Goal: Task Accomplishment & Management: Manage account settings

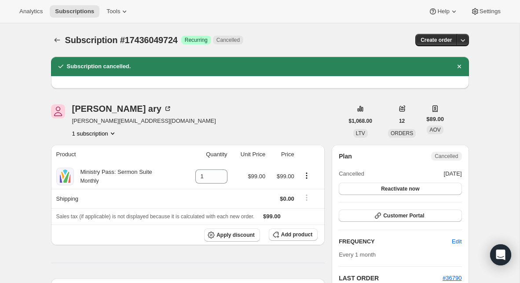
scroll to position [20, 0]
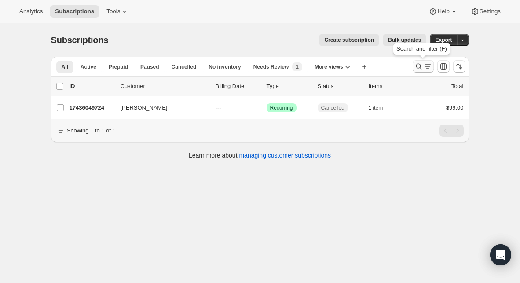
click at [417, 69] on icon "Search and filter results" at bounding box center [418, 66] width 9 height 9
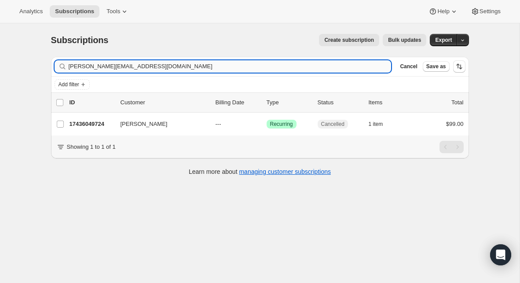
click at [159, 67] on input "[PERSON_NAME][EMAIL_ADDRESS][DOMAIN_NAME]" at bounding box center [230, 66] width 323 height 12
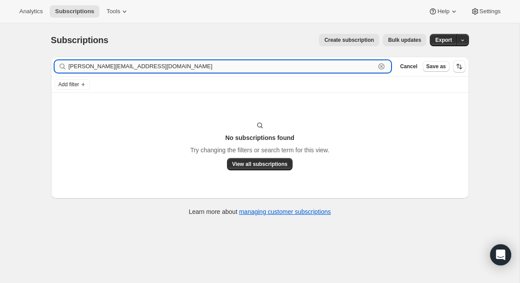
click at [91, 68] on input "[PERSON_NAME][EMAIL_ADDRESS][DOMAIN_NAME]" at bounding box center [222, 66] width 307 height 12
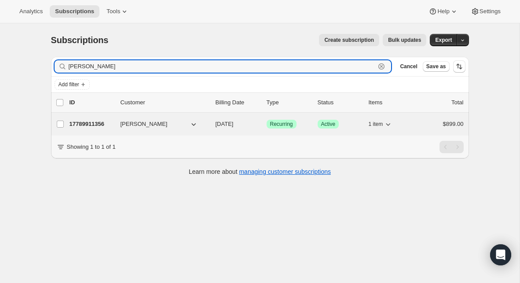
type input "[PERSON_NAME]"
click at [101, 125] on p "17789911356" at bounding box center [91, 124] width 44 height 9
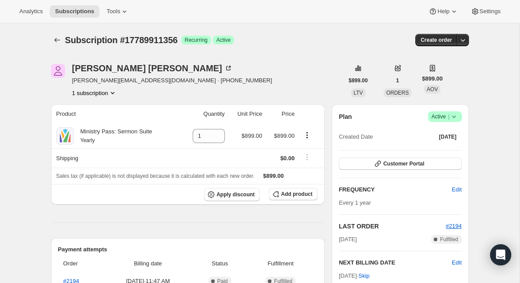
click at [454, 118] on icon at bounding box center [453, 116] width 9 height 9
click at [445, 144] on button "Cancel subscription" at bounding box center [441, 149] width 55 height 14
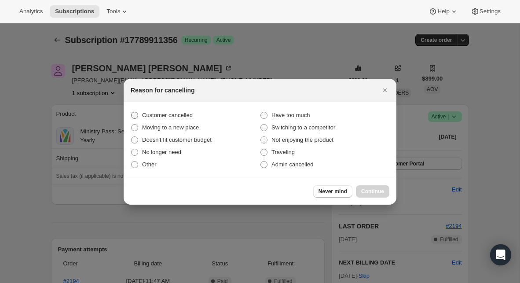
click at [153, 113] on span "Customer cancelled" at bounding box center [167, 115] width 51 height 7
click at [131, 112] on input "Customer cancelled" at bounding box center [131, 112] width 0 height 0
radio input "true"
click at [374, 195] on button "Continue" at bounding box center [372, 191] width 33 height 12
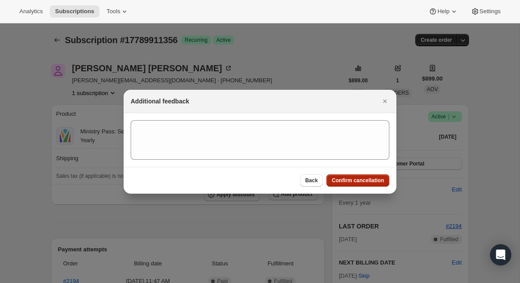
click at [373, 182] on span "Confirm cancellation" at bounding box center [357, 180] width 52 height 7
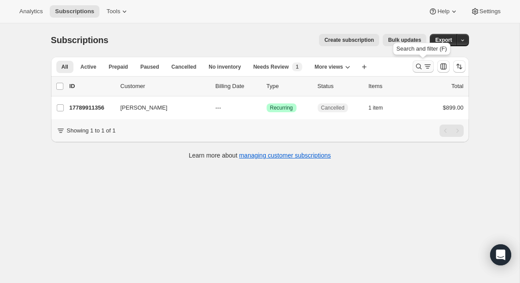
click at [417, 64] on icon "Search and filter results" at bounding box center [418, 67] width 6 height 6
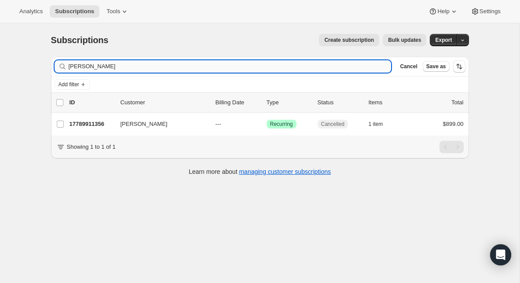
click at [223, 69] on input "[PERSON_NAME]" at bounding box center [230, 66] width 323 height 12
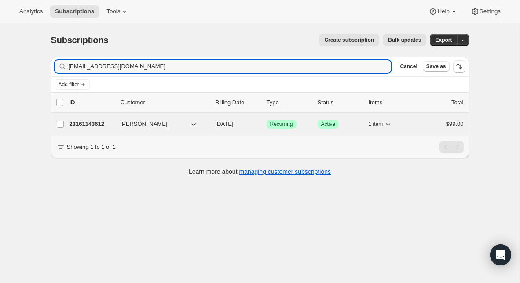
type input "[EMAIL_ADDRESS][DOMAIN_NAME]"
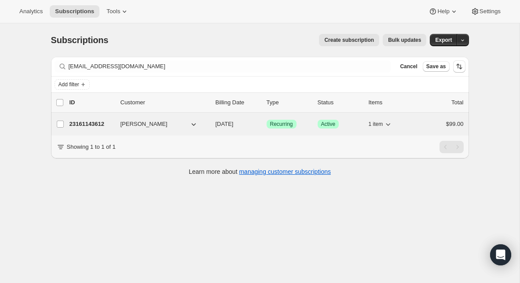
click at [94, 124] on p "23161143612" at bounding box center [91, 124] width 44 height 9
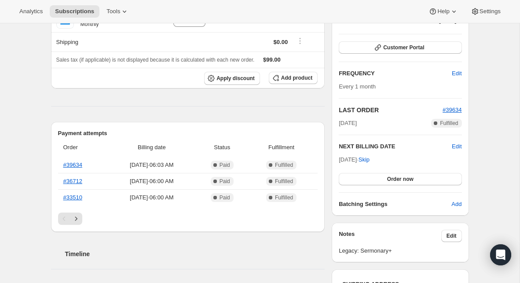
scroll to position [146, 0]
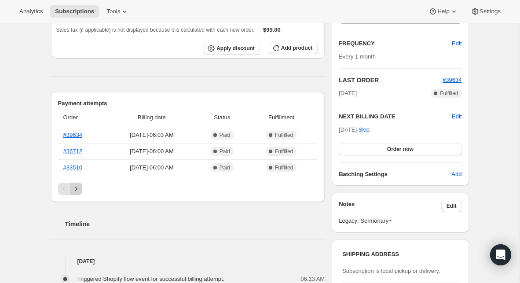
click at [77, 189] on icon "Next" at bounding box center [76, 188] width 9 height 9
click at [76, 190] on icon "Next" at bounding box center [76, 188] width 9 height 9
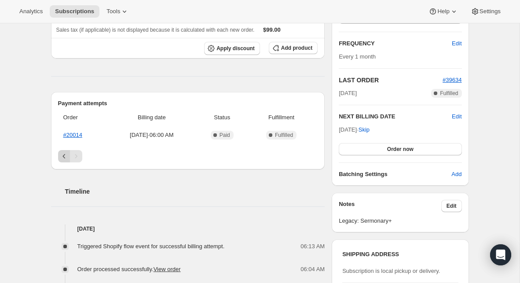
click at [64, 157] on icon "Previous" at bounding box center [64, 156] width 9 height 9
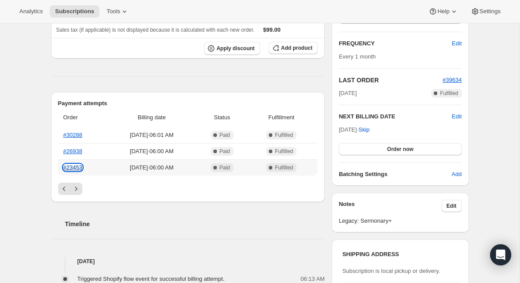
click at [75, 164] on link "#23453" at bounding box center [72, 167] width 19 height 7
click at [75, 193] on button "Next" at bounding box center [76, 188] width 12 height 12
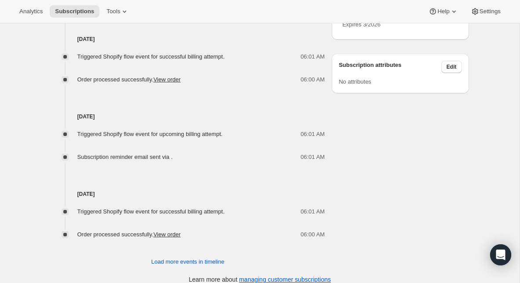
scroll to position [499, 0]
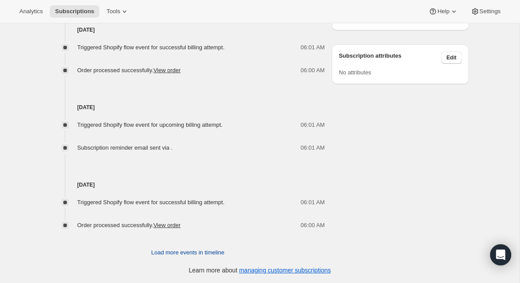
click at [163, 248] on span "Load more events in timeline" at bounding box center [187, 252] width 73 height 9
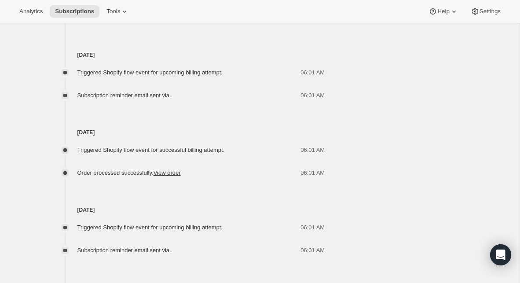
scroll to position [886, 0]
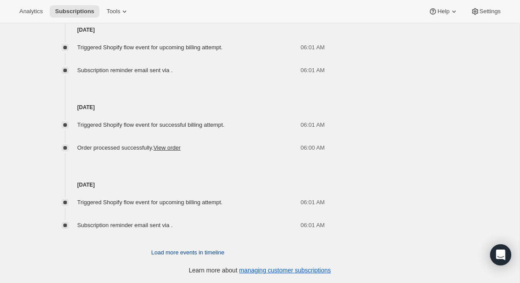
click at [178, 253] on span "Load more events in timeline" at bounding box center [187, 252] width 73 height 9
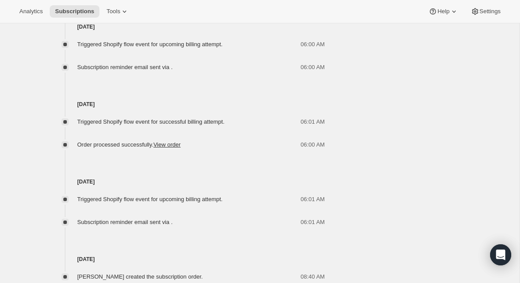
scroll to position [1223, 0]
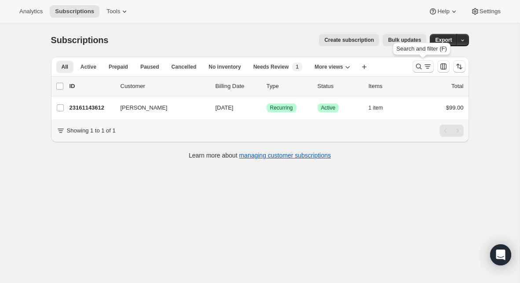
click at [414, 67] on icon "Search and filter results" at bounding box center [418, 66] width 9 height 9
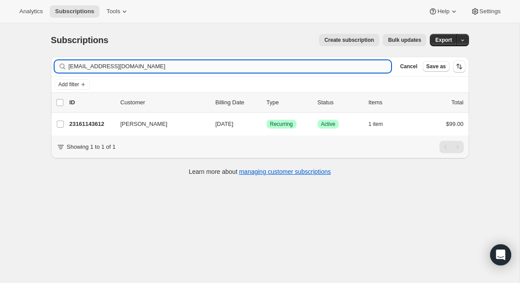
click at [205, 66] on input "[EMAIL_ADDRESS][DOMAIN_NAME]" at bounding box center [230, 66] width 323 height 12
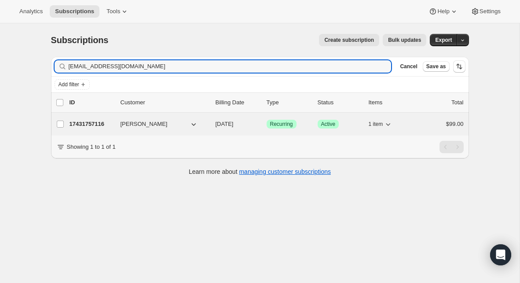
type input "[EMAIL_ADDRESS][DOMAIN_NAME]"
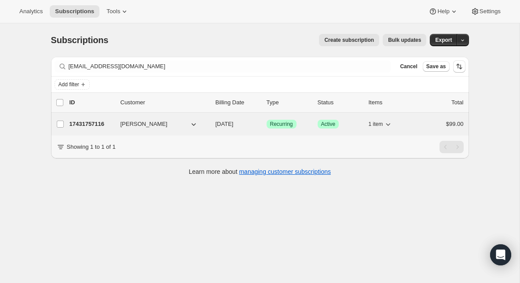
click at [91, 124] on p "17431757116" at bounding box center [91, 124] width 44 height 9
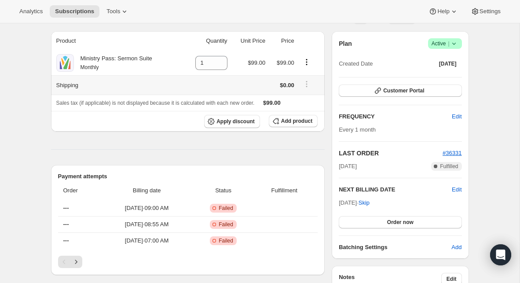
scroll to position [80, 0]
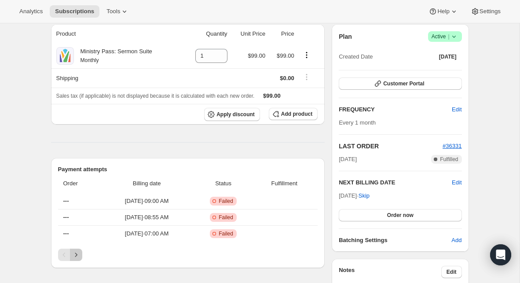
click at [78, 249] on button "Next" at bounding box center [76, 254] width 12 height 12
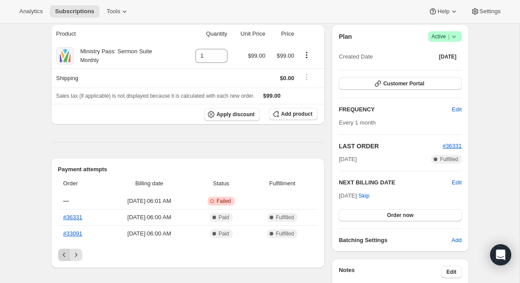
click at [64, 253] on icon "Previous" at bounding box center [64, 254] width 9 height 9
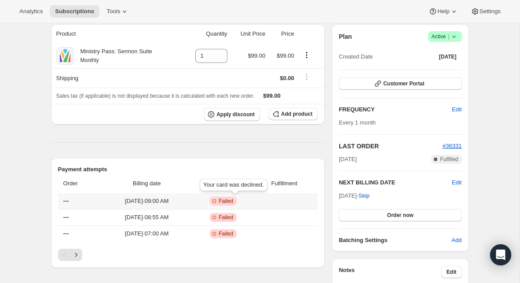
click at [233, 200] on span "Failed" at bounding box center [225, 200] width 15 height 7
click at [79, 253] on icon "Next" at bounding box center [76, 254] width 9 height 9
